Goal: Task Accomplishment & Management: Use online tool/utility

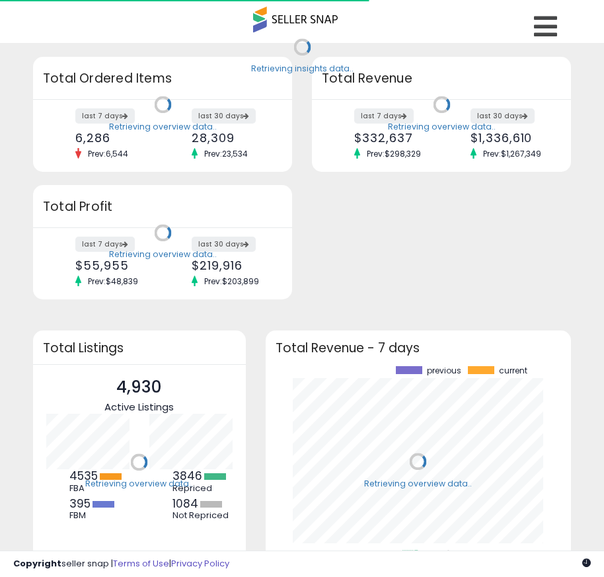
scroll to position [184, 280]
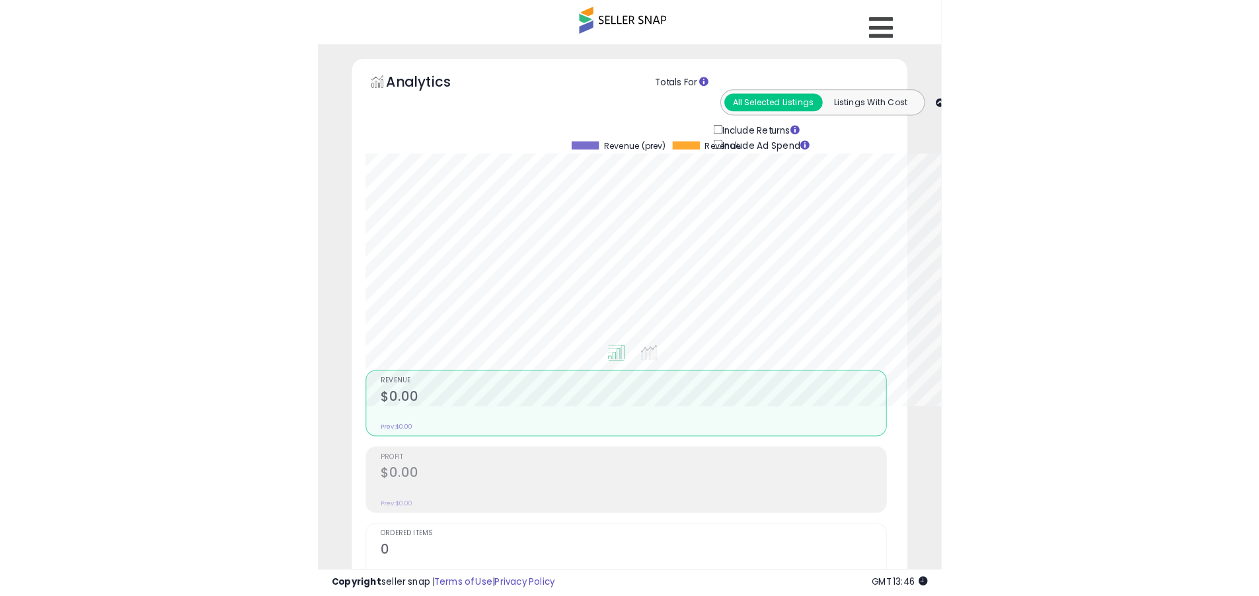
scroll to position [271, 692]
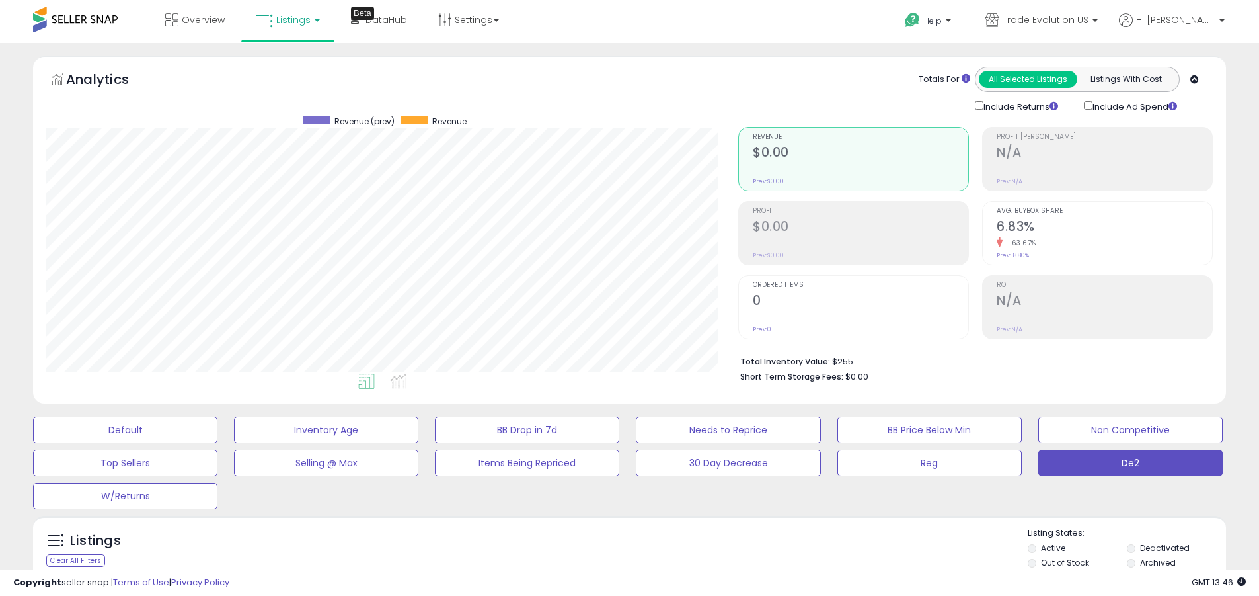
click at [614, 547] on label "Deactivated" at bounding box center [1165, 547] width 50 height 11
click at [614, 562] on label "Archived" at bounding box center [1158, 562] width 36 height 11
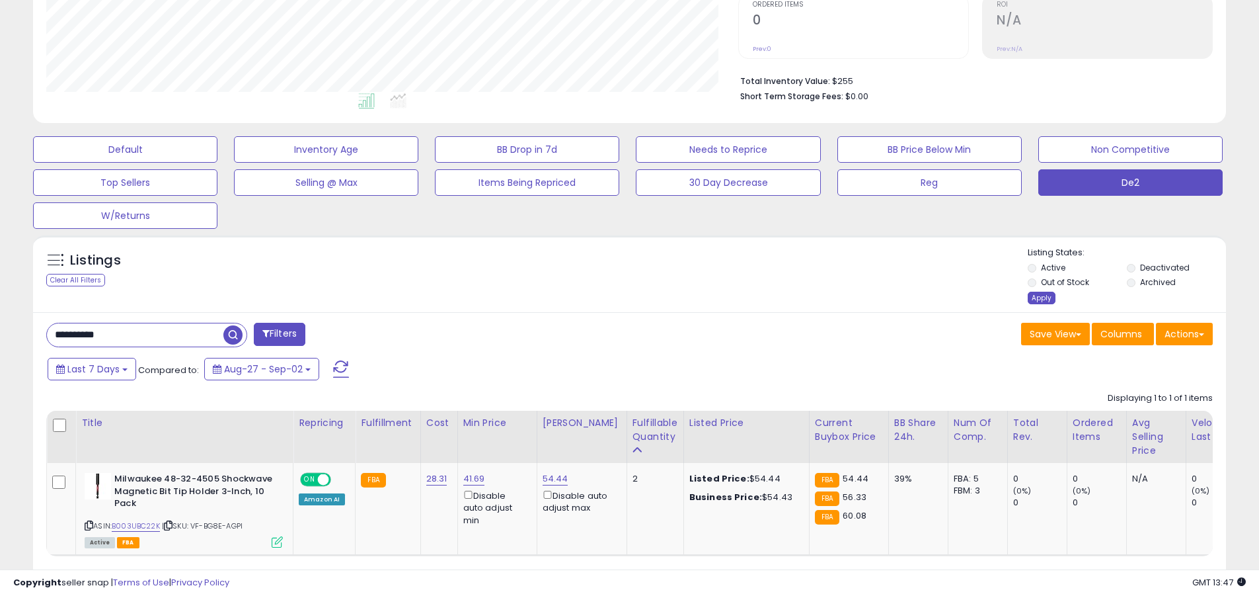
click at [614, 297] on div "Apply" at bounding box center [1042, 298] width 28 height 13
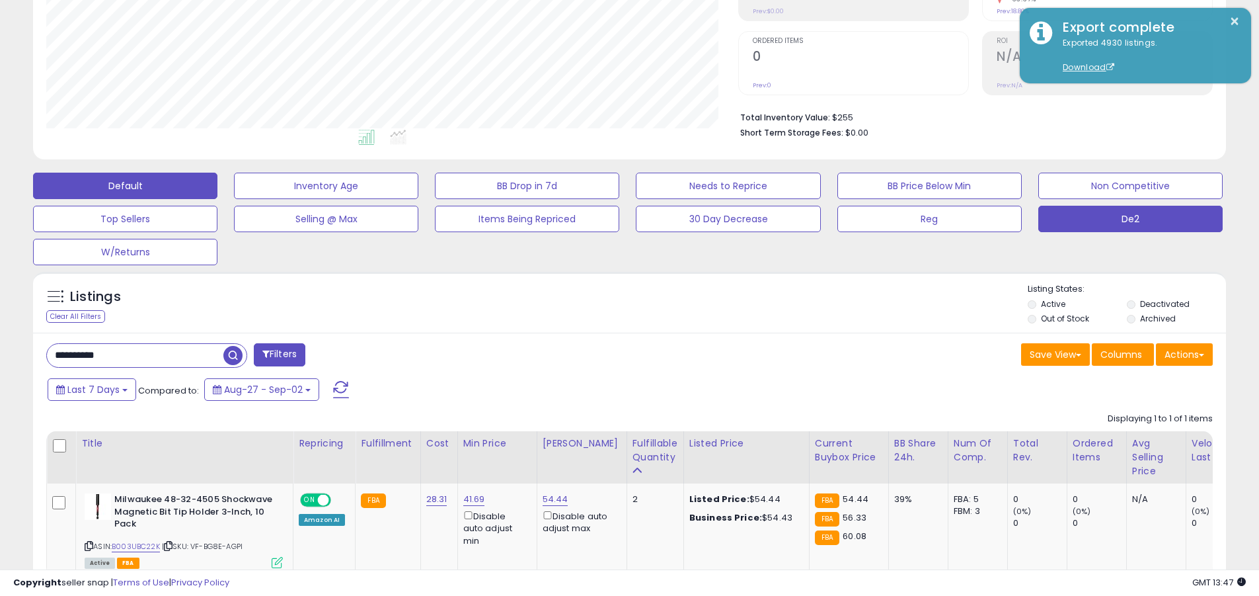
click at [125, 185] on button "Default" at bounding box center [125, 186] width 184 height 26
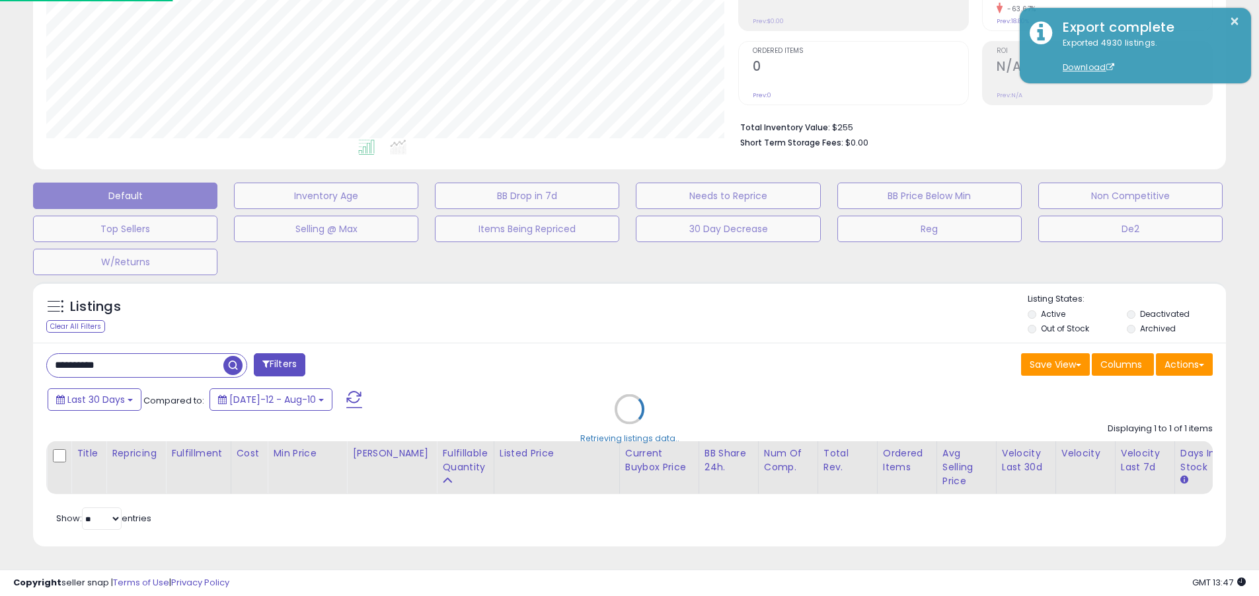
scroll to position [271, 698]
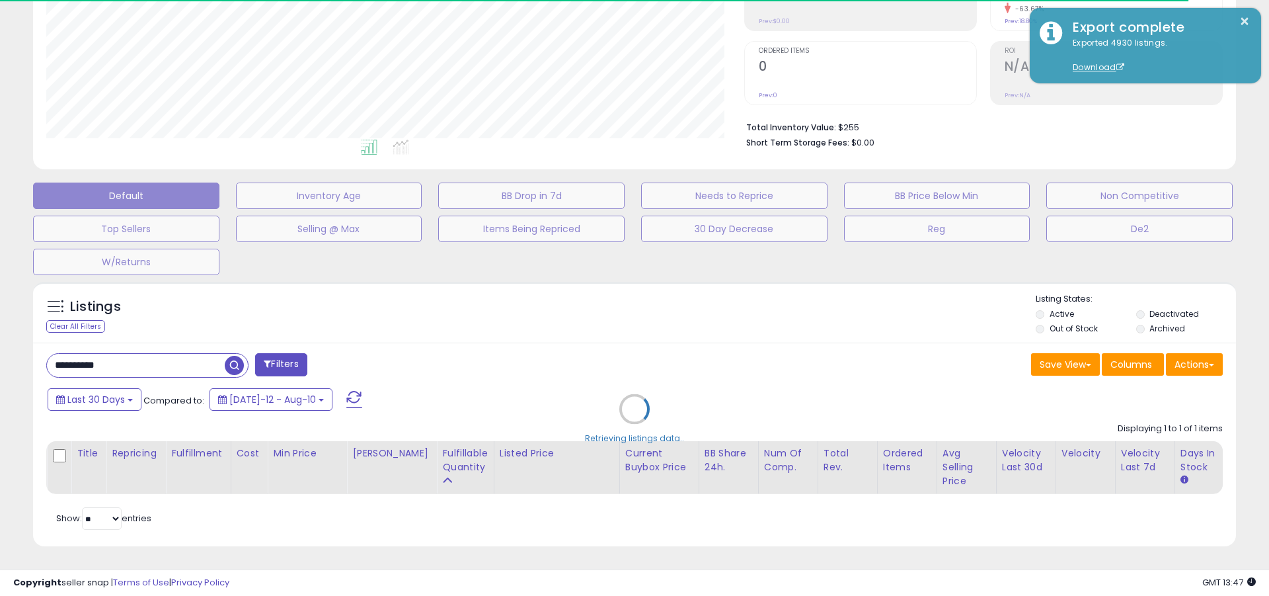
type input "**********"
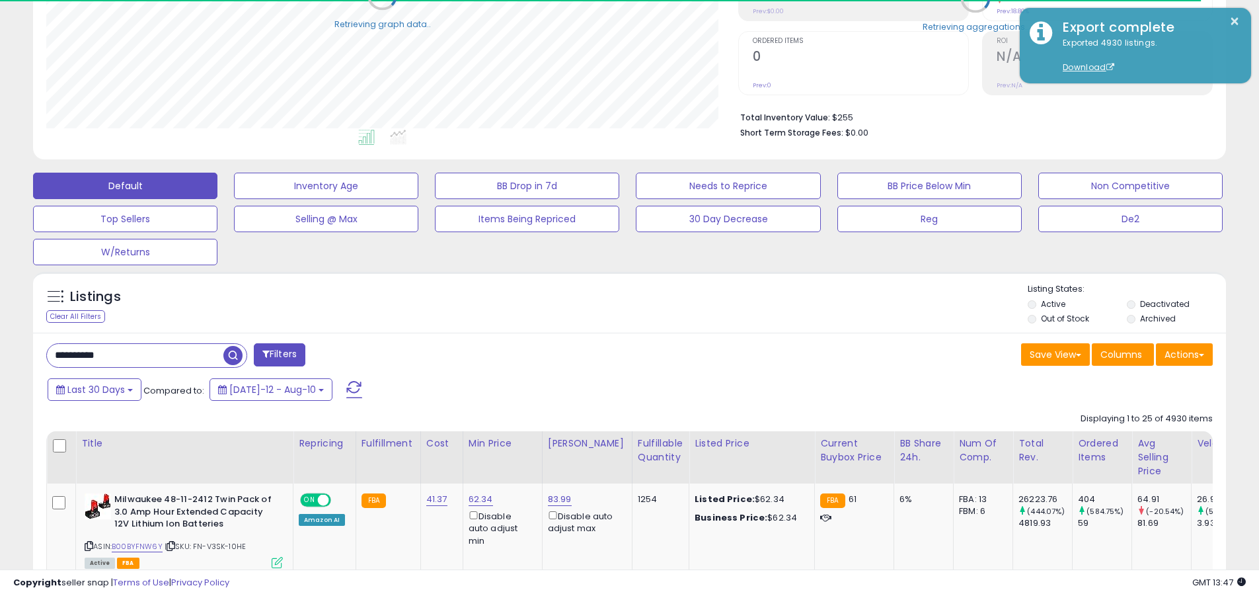
scroll to position [660838, 660417]
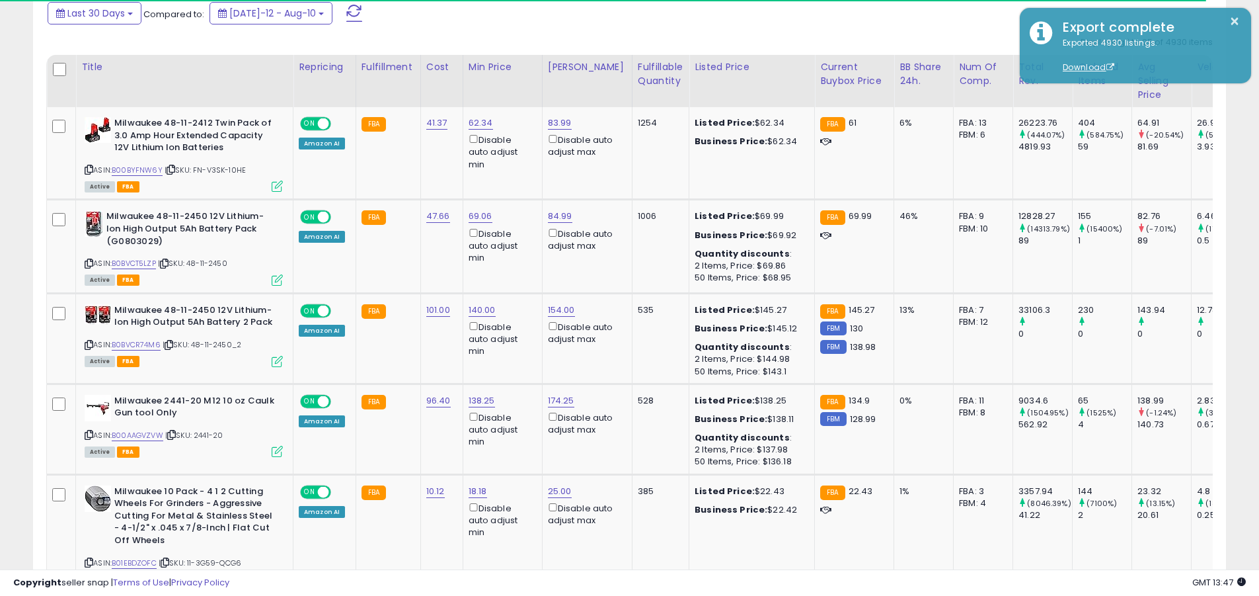
click at [346, 13] on span at bounding box center [354, 13] width 16 height 17
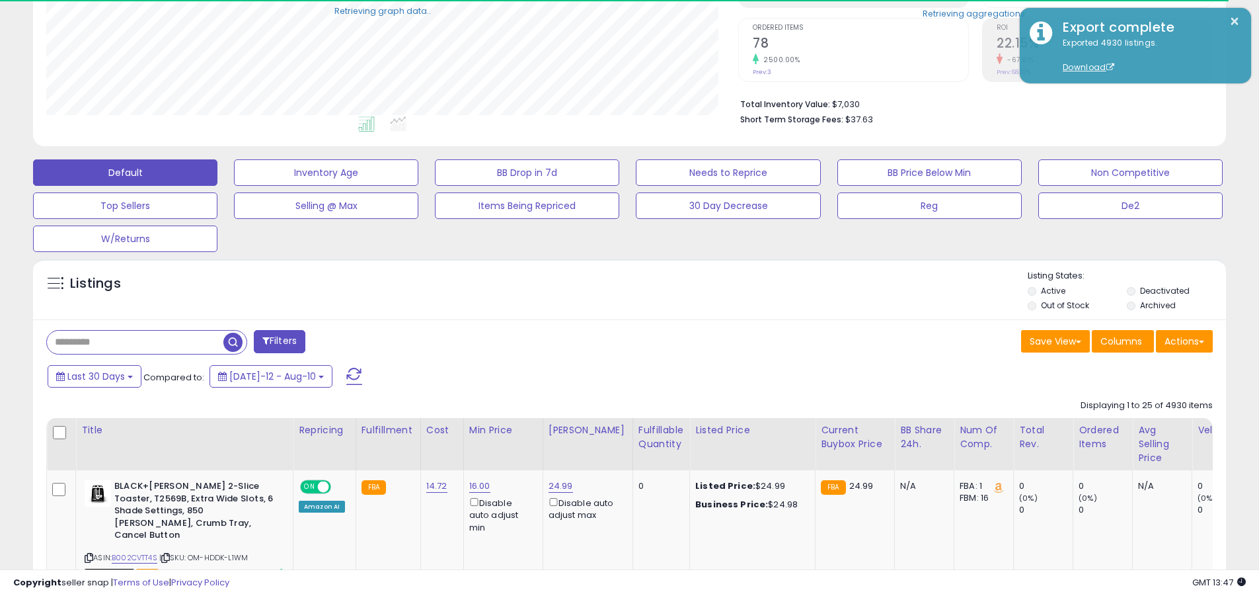
scroll to position [271, 692]
click at [135, 342] on input "text" at bounding box center [135, 342] width 177 height 23
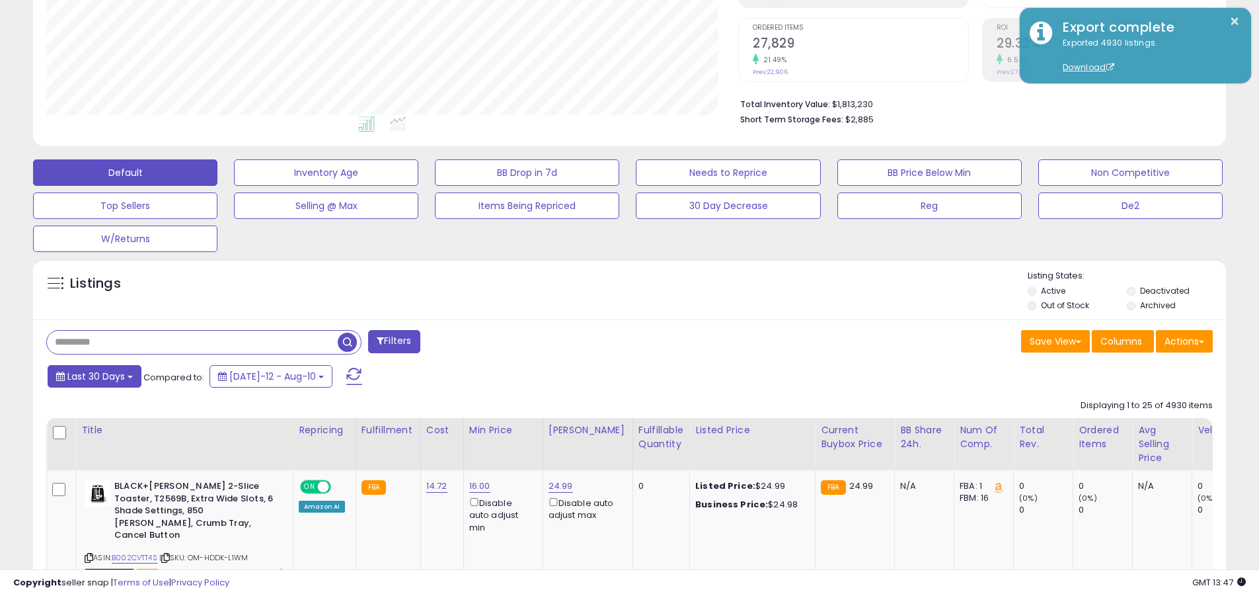
click at [94, 376] on span "Last 30 Days" at bounding box center [96, 376] width 58 height 13
